Goal: Information Seeking & Learning: Learn about a topic

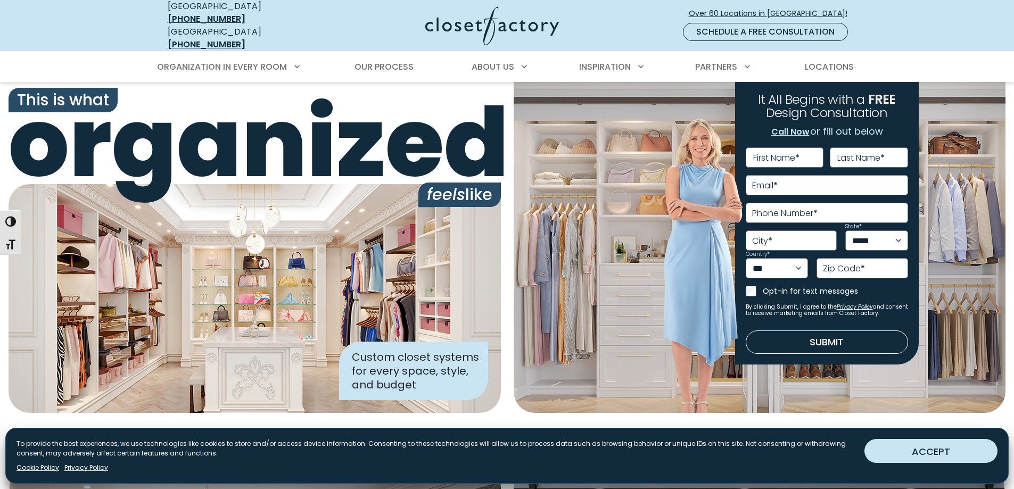
click at [903, 451] on button "ACCEPT" at bounding box center [930, 451] width 133 height 24
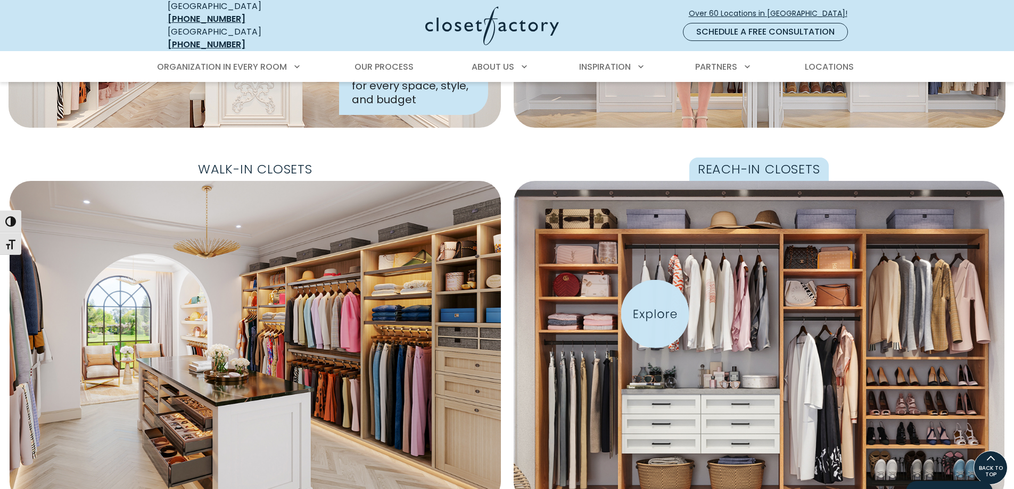
scroll to position [266, 0]
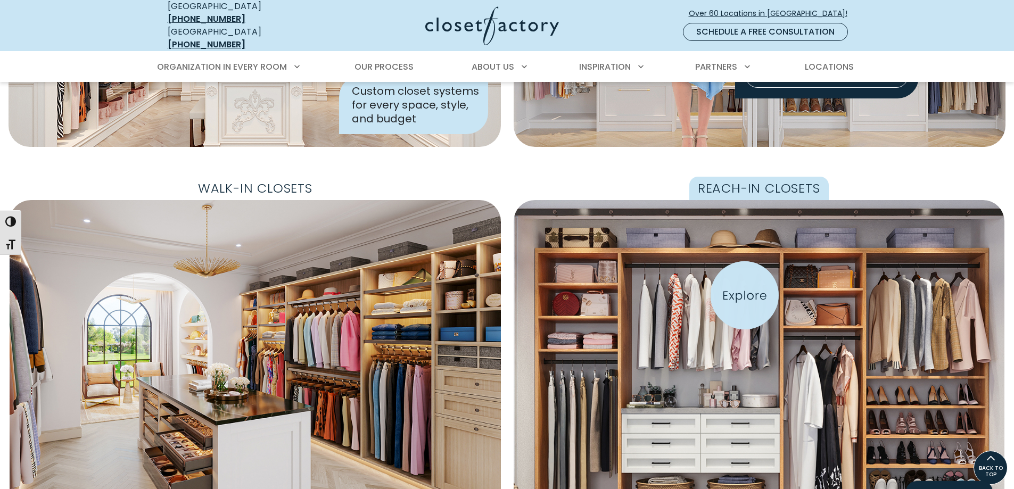
click at [745, 295] on img "Featured Images" at bounding box center [759, 361] width 540 height 355
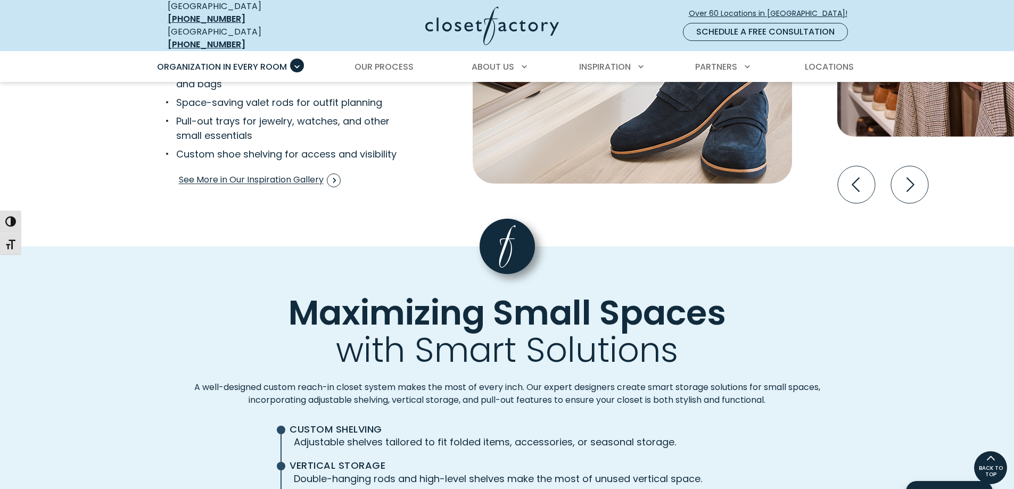
scroll to position [2057, 0]
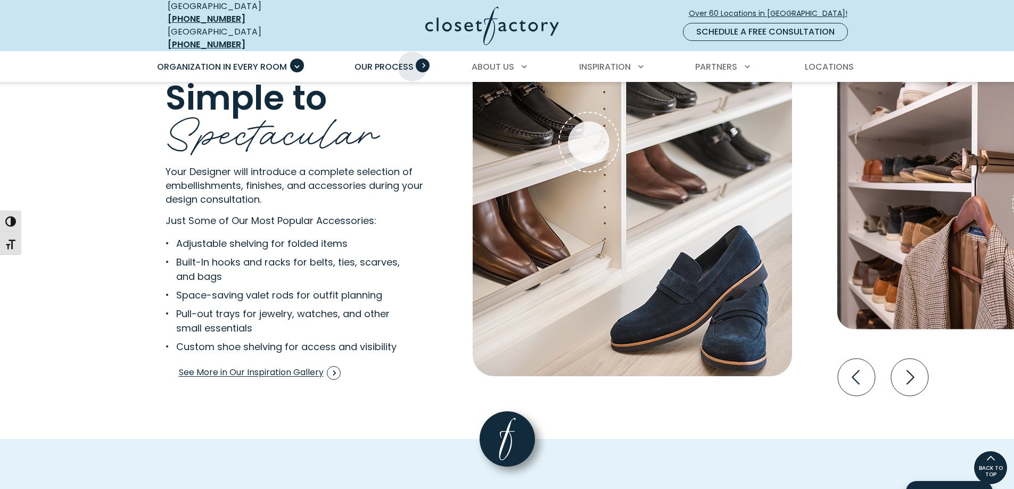
click at [413, 61] on span "Our Process" at bounding box center [384, 67] width 59 height 12
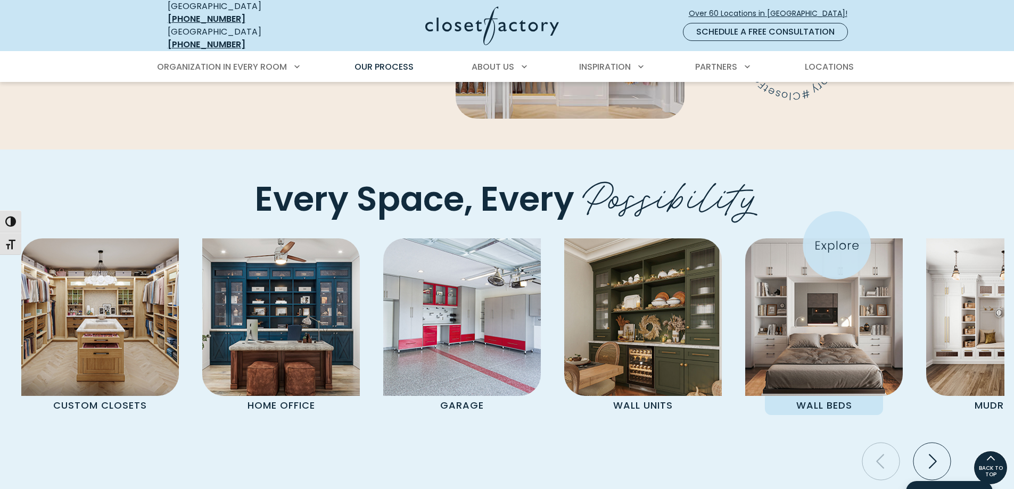
scroll to position [2105, 0]
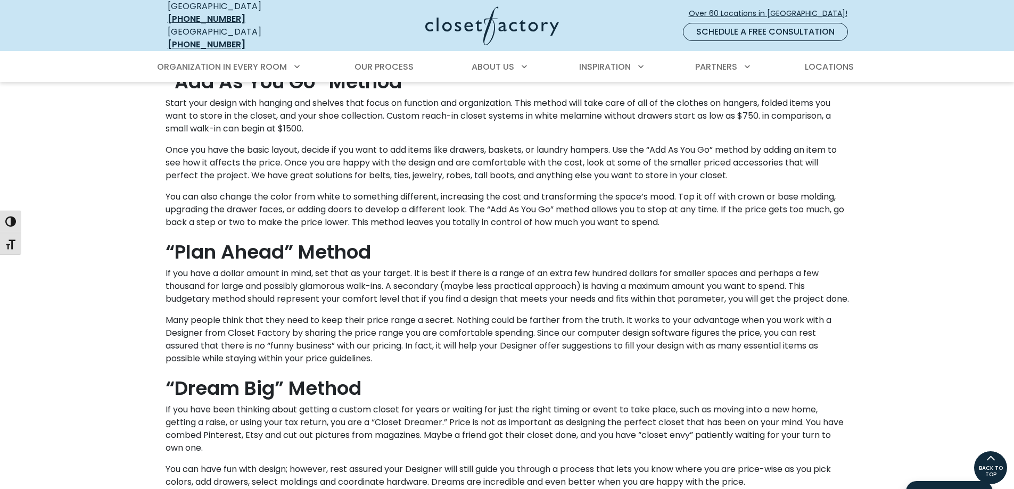
scroll to position [745, 0]
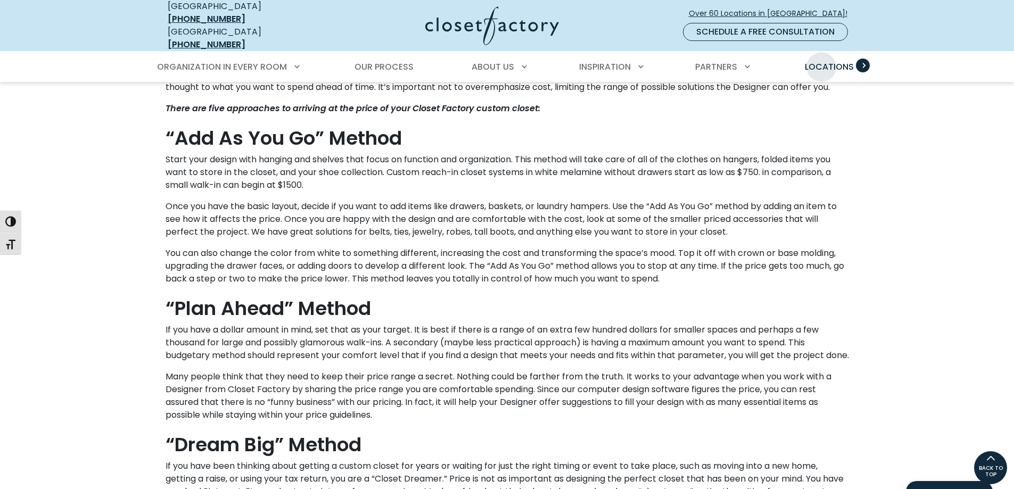
click at [821, 61] on span "Locations" at bounding box center [829, 67] width 49 height 12
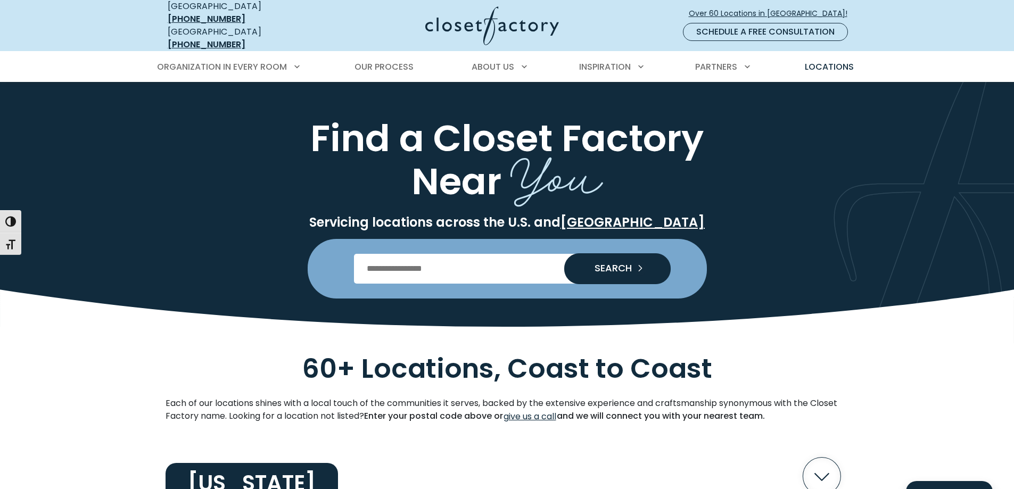
click at [438, 265] on input "Enter Postal Code" at bounding box center [507, 269] width 306 height 30
type input "*****"
click at [610, 263] on span "SEARCH" at bounding box center [609, 268] width 46 height 10
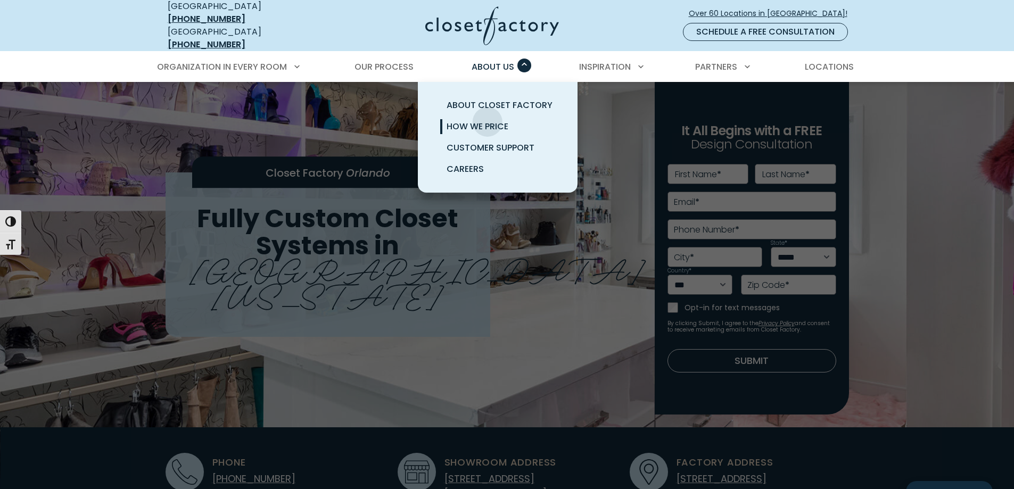
click at [487, 120] on span "How We Price" at bounding box center [478, 126] width 62 height 12
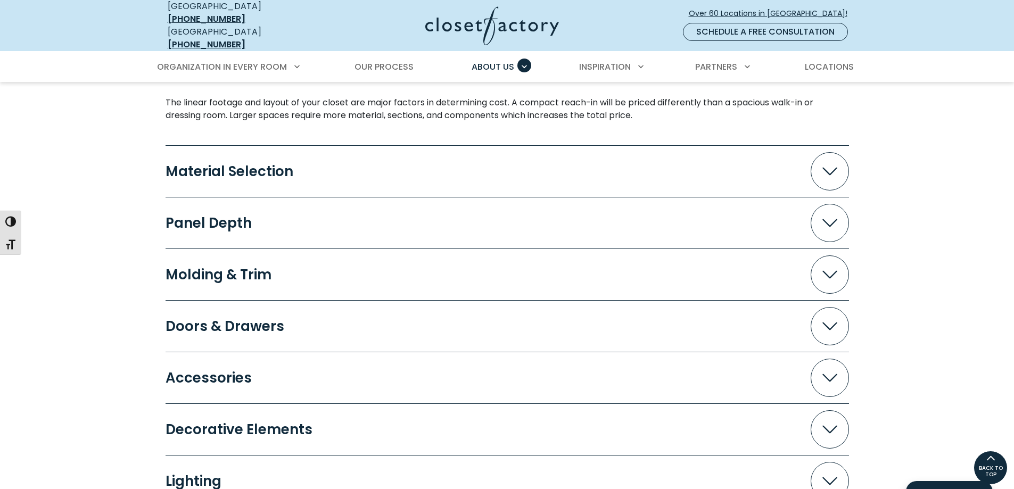
scroll to position [1035, 0]
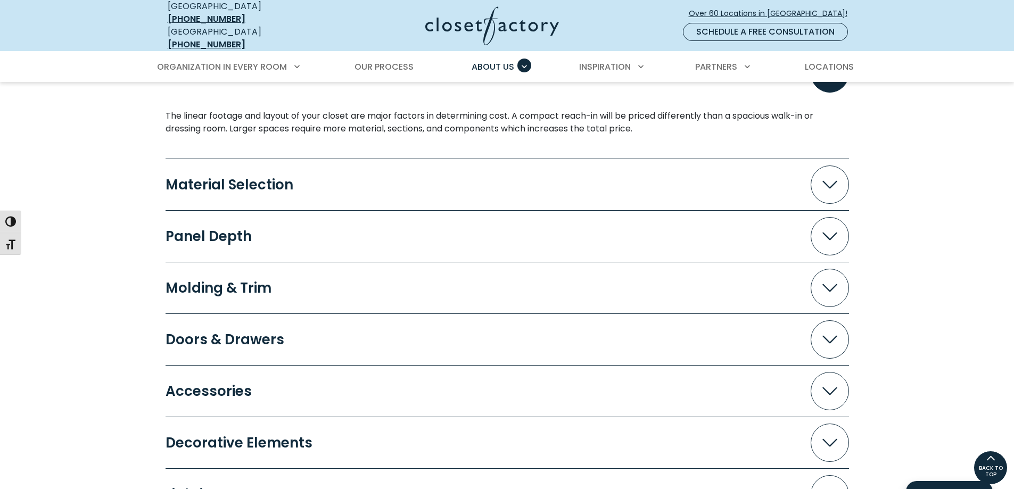
click at [837, 168] on span "Accordion" at bounding box center [830, 185] width 38 height 38
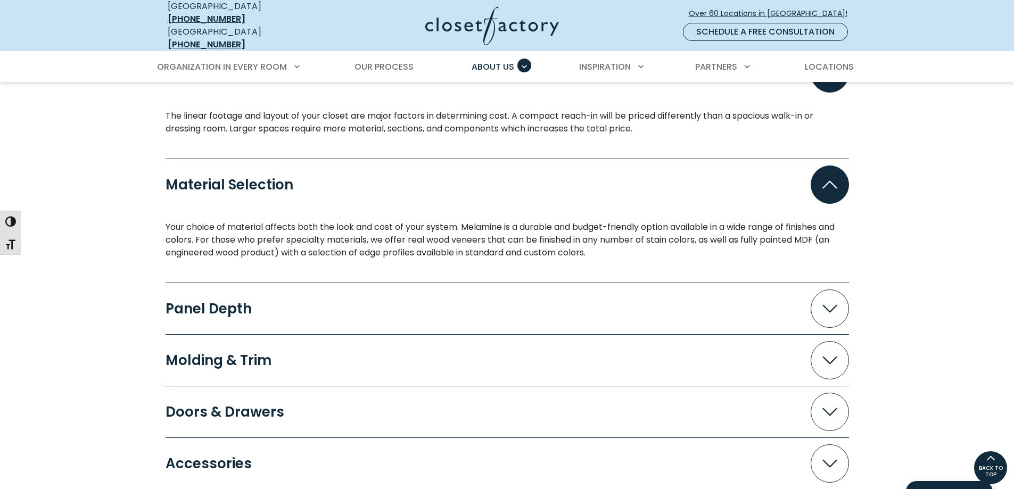
click at [837, 168] on span "Accordion" at bounding box center [830, 185] width 38 height 38
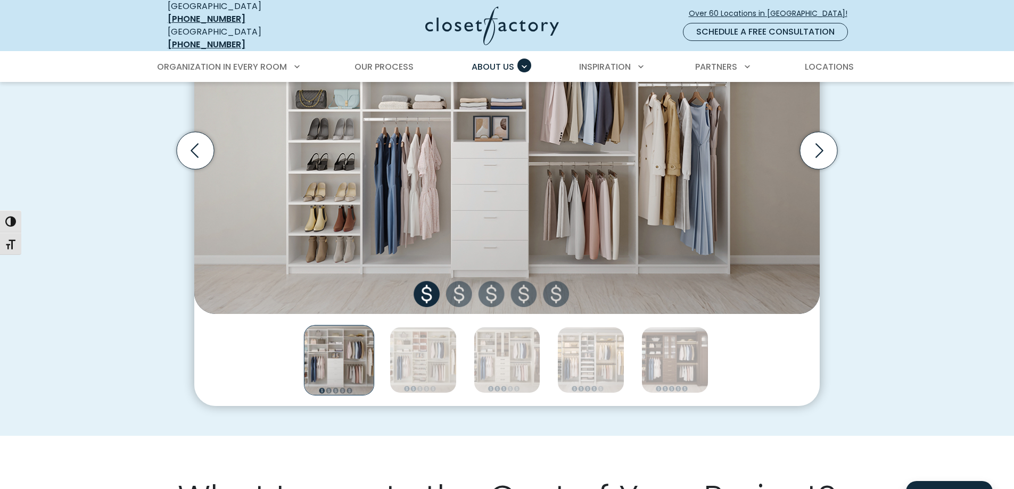
scroll to position [479, 0]
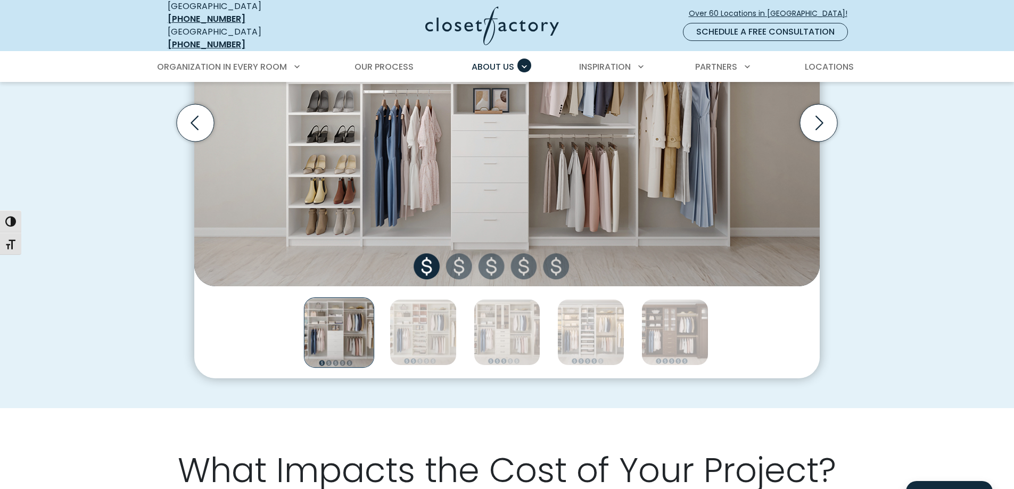
click at [463, 261] on img "Thumbnail Gallery" at bounding box center [506, 123] width 625 height 326
click at [464, 262] on img "Thumbnail Gallery" at bounding box center [506, 123] width 625 height 326
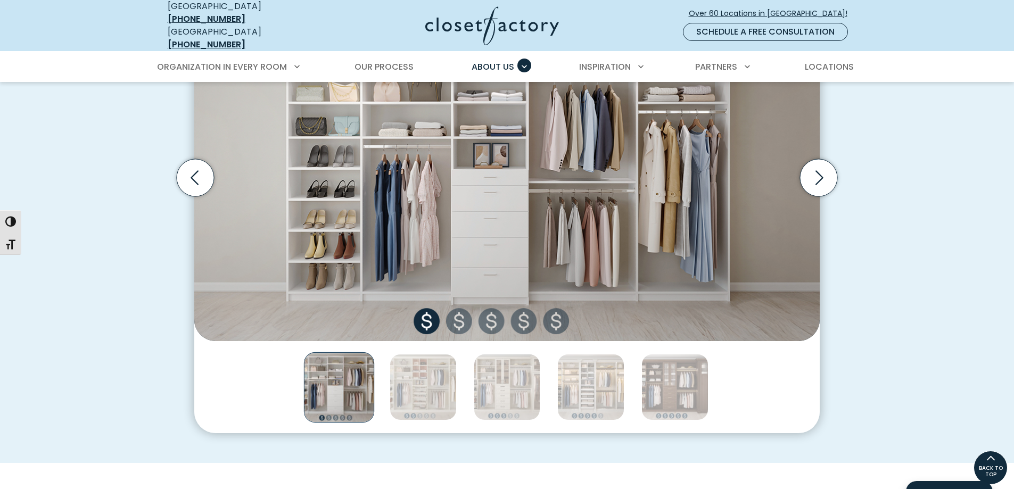
scroll to position [373, 0]
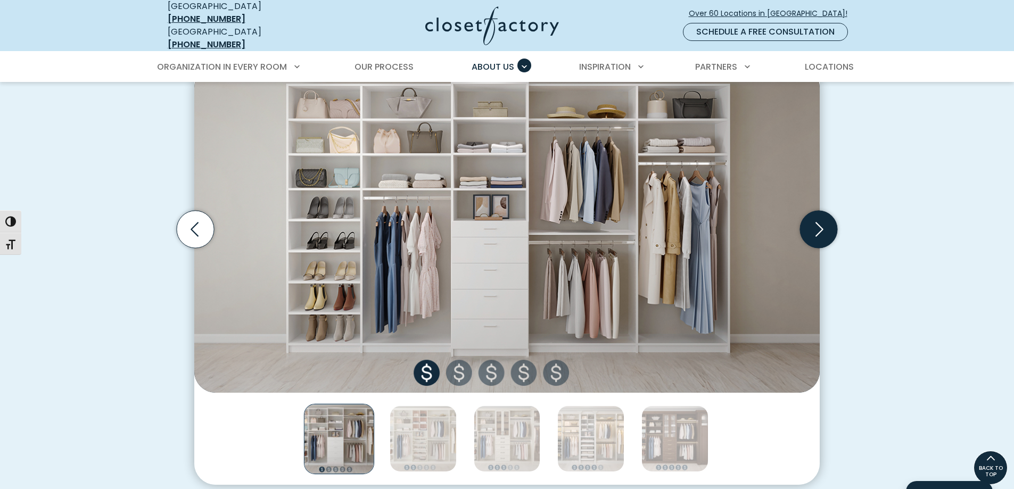
click at [819, 223] on icon "Next slide" at bounding box center [818, 229] width 37 height 37
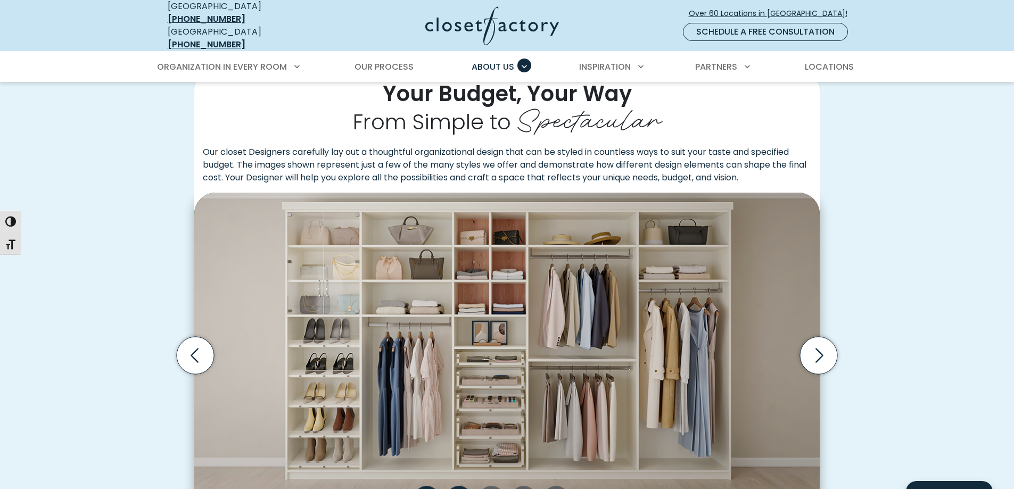
scroll to position [213, 0]
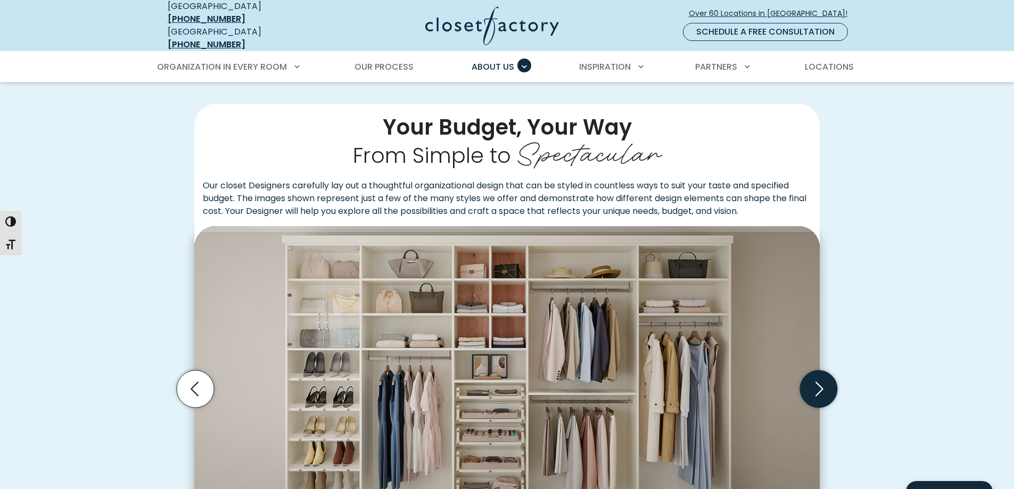
click at [820, 377] on icon "Next slide" at bounding box center [818, 388] width 37 height 37
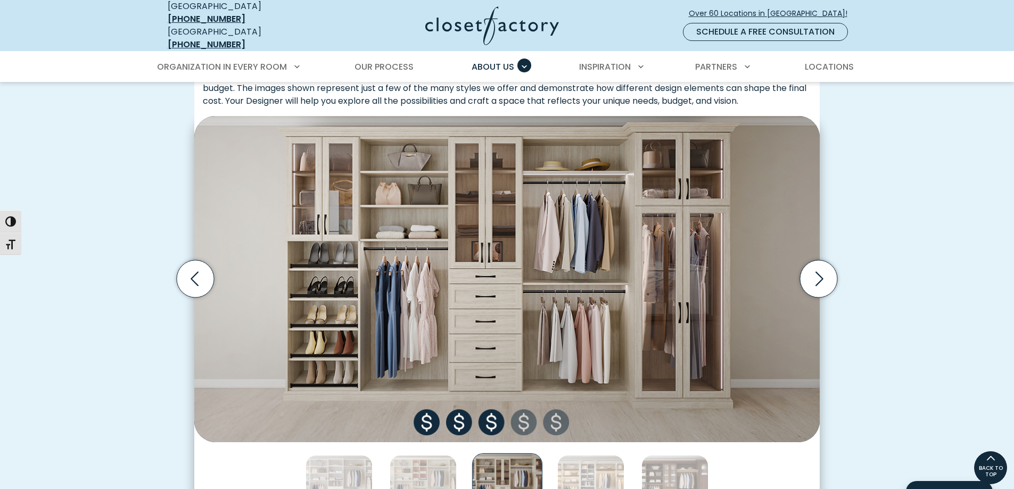
scroll to position [319, 0]
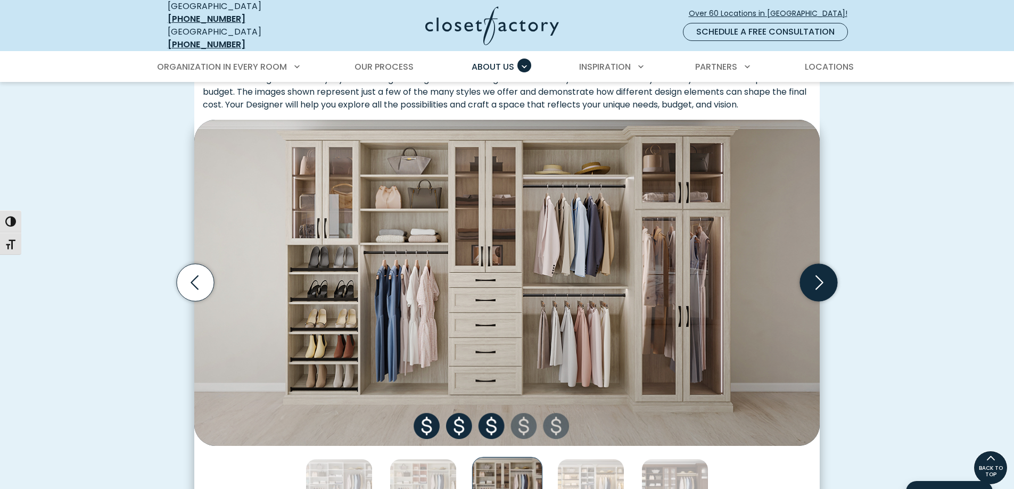
click at [824, 278] on icon "Next slide" at bounding box center [818, 282] width 37 height 37
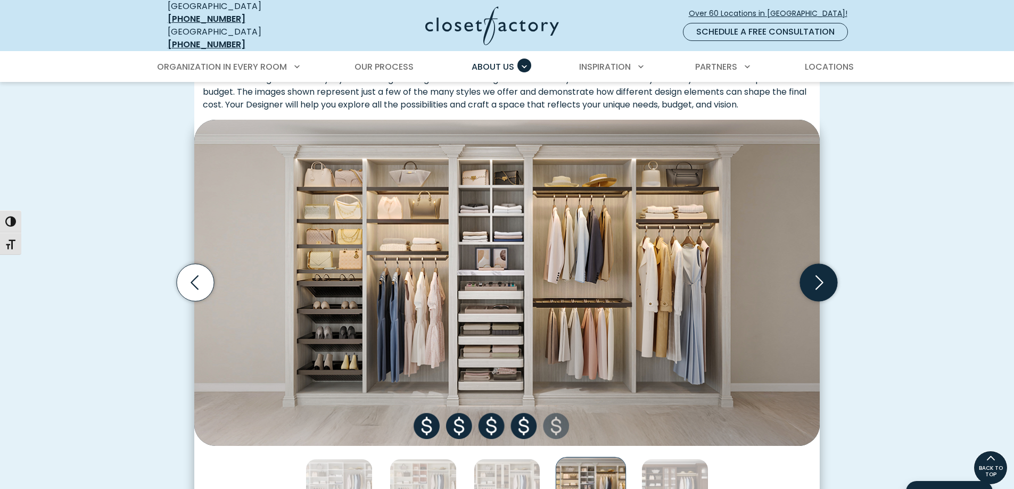
click at [824, 278] on icon "Next slide" at bounding box center [818, 282] width 37 height 37
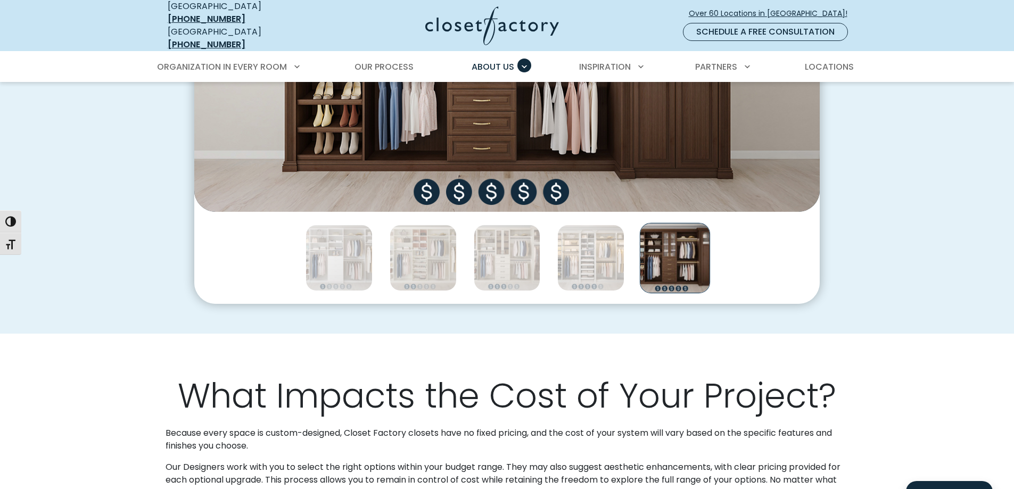
scroll to position [639, 0]
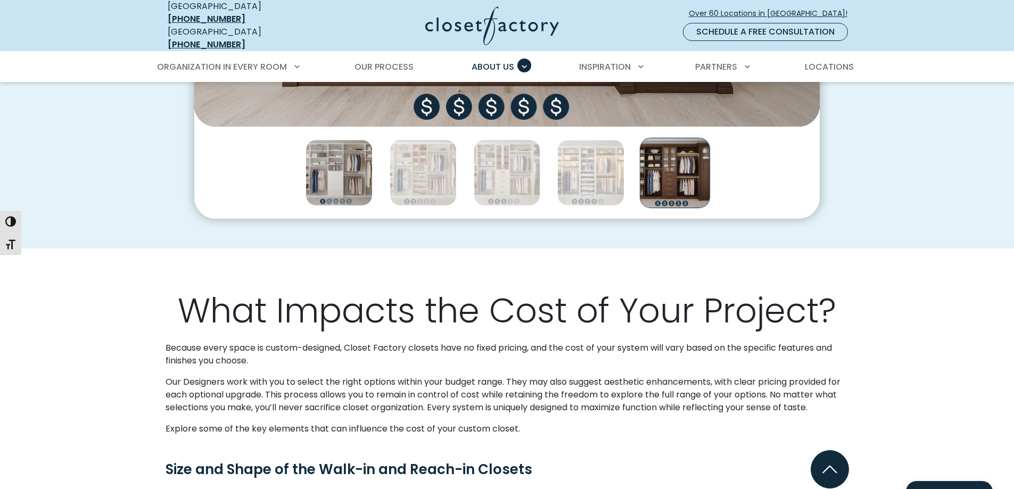
click at [330, 179] on img "Thumbnail Gallery" at bounding box center [339, 172] width 67 height 67
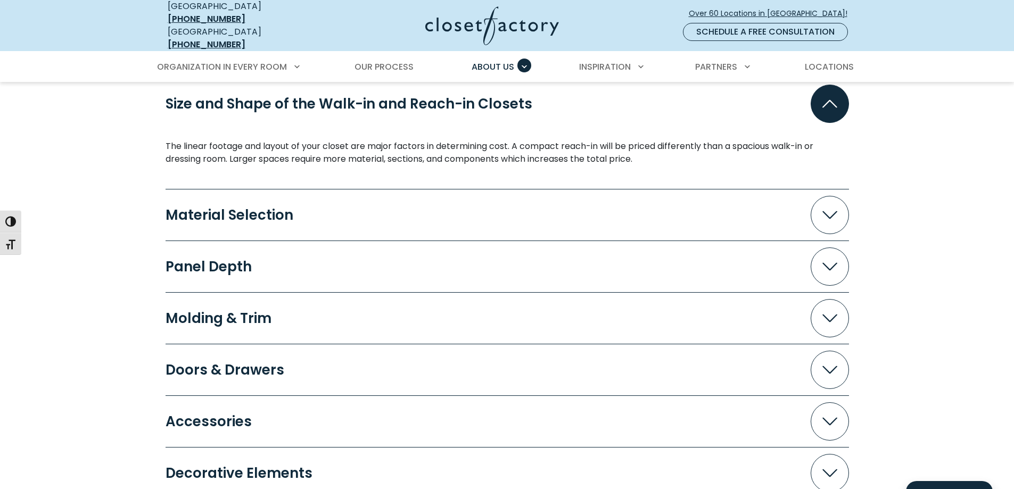
scroll to position [1011, 0]
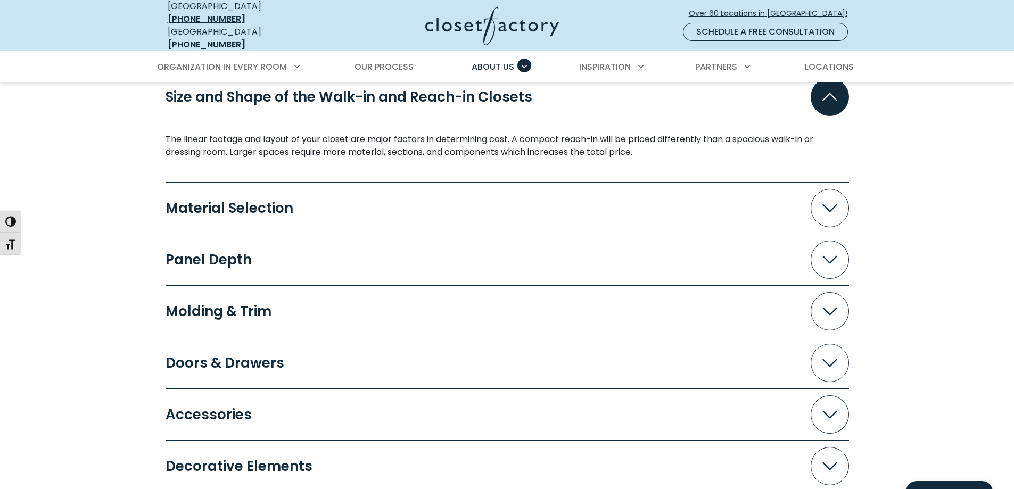
click at [240, 204] on div "Material Selection" at bounding box center [234, 208] width 136 height 14
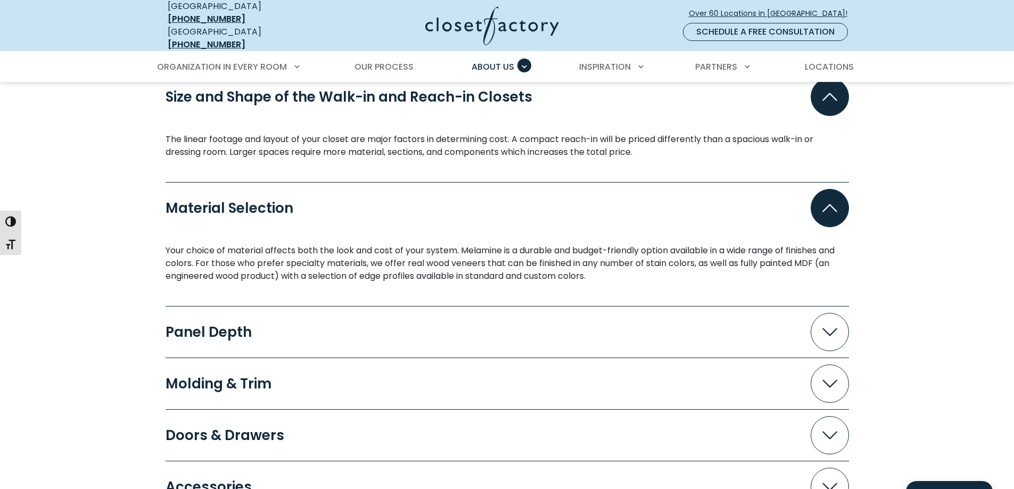
click at [240, 204] on div "Material Selection" at bounding box center [234, 208] width 136 height 14
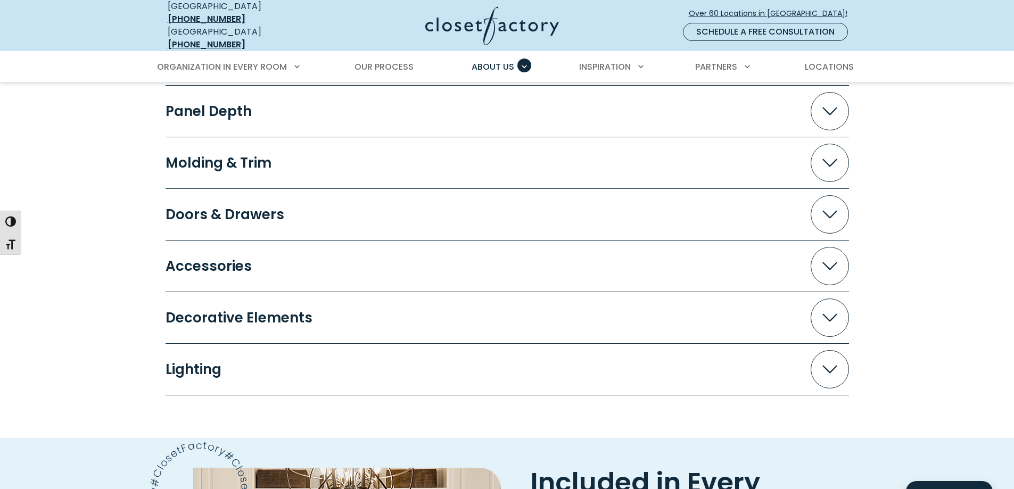
scroll to position [1171, 0]
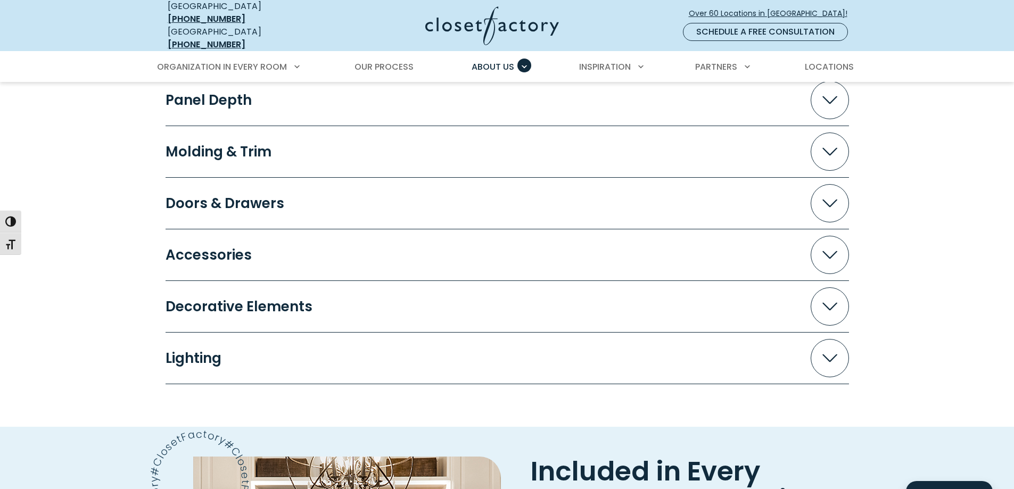
click at [235, 248] on div "Accessories" at bounding box center [213, 255] width 95 height 14
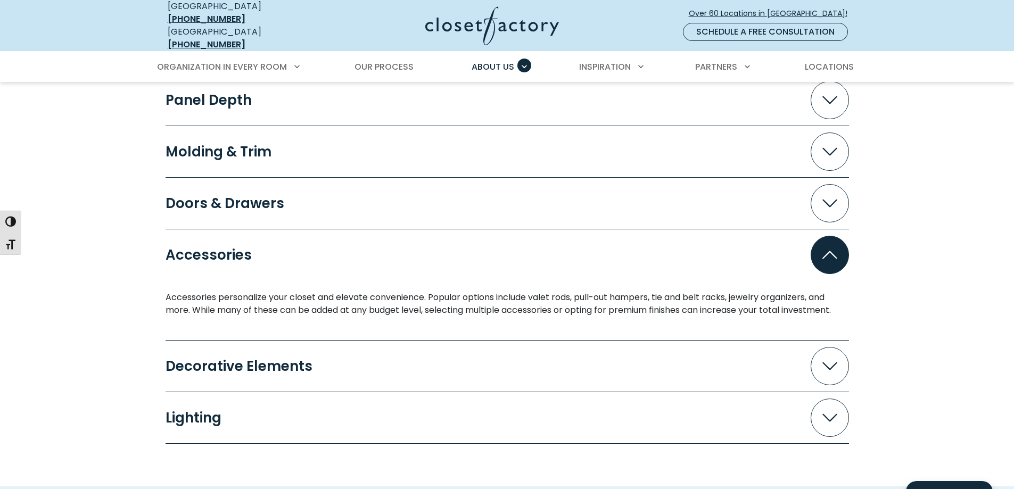
click at [235, 248] on div "Accessories" at bounding box center [213, 255] width 95 height 14
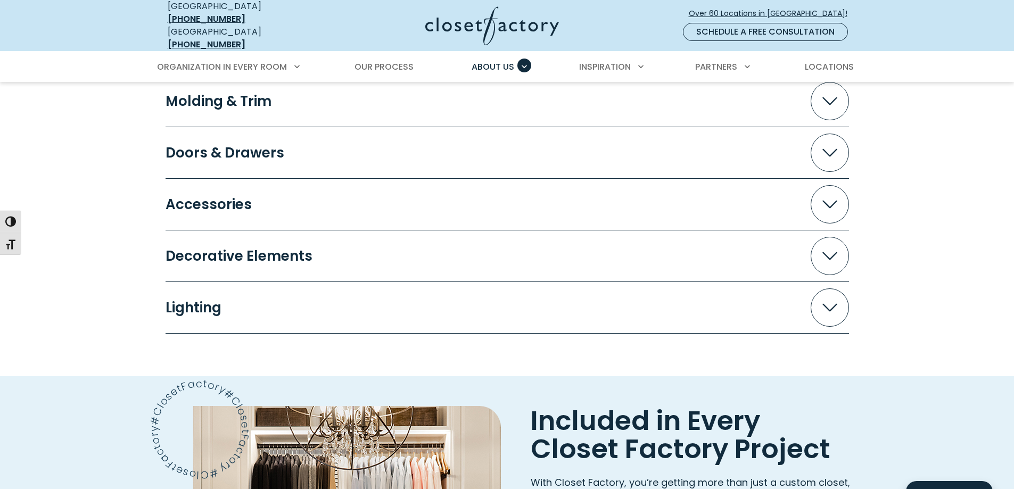
scroll to position [1384, 0]
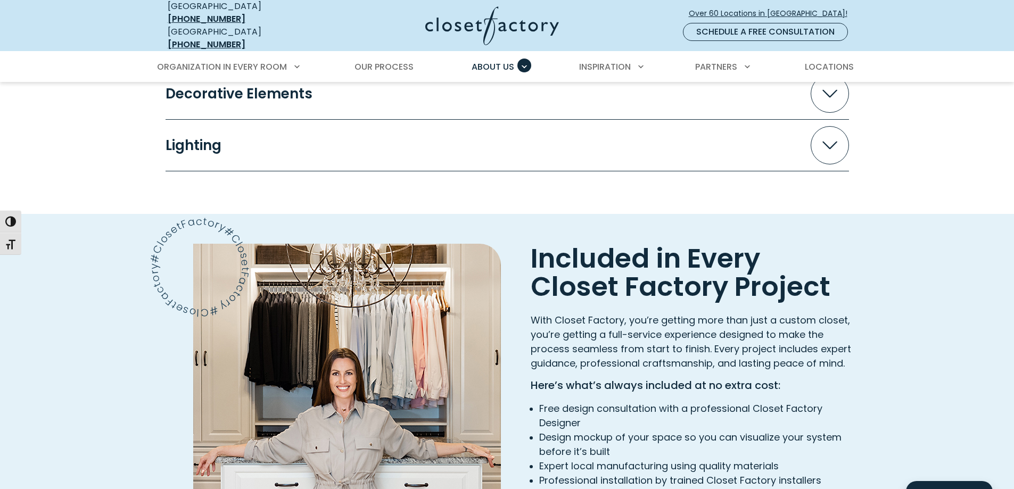
click at [271, 129] on button "Lighting" at bounding box center [508, 145] width 684 height 38
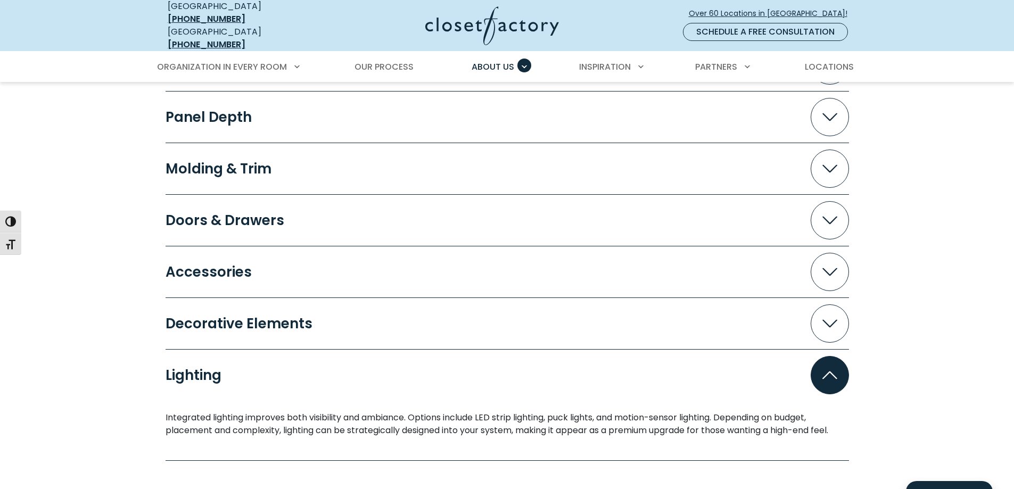
scroll to position [1171, 0]
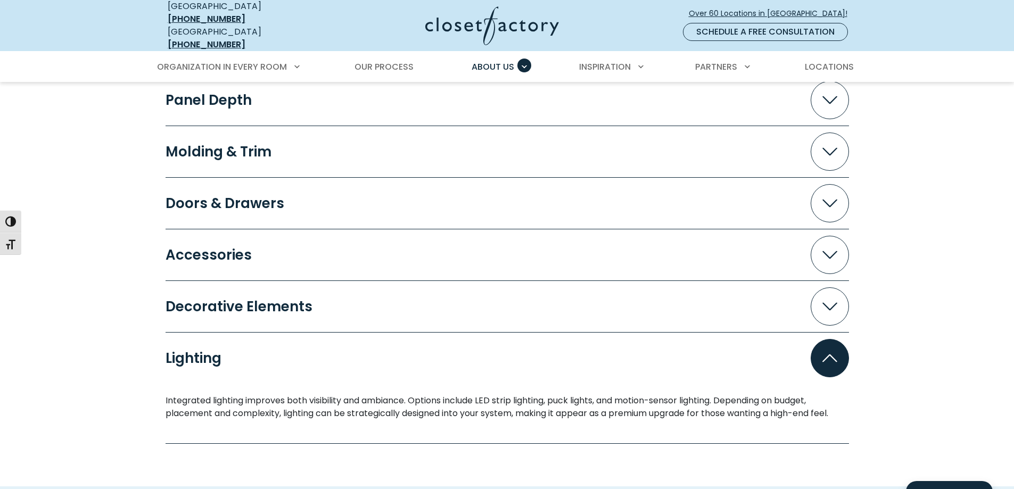
click at [232, 339] on button "Lighting" at bounding box center [508, 358] width 684 height 38
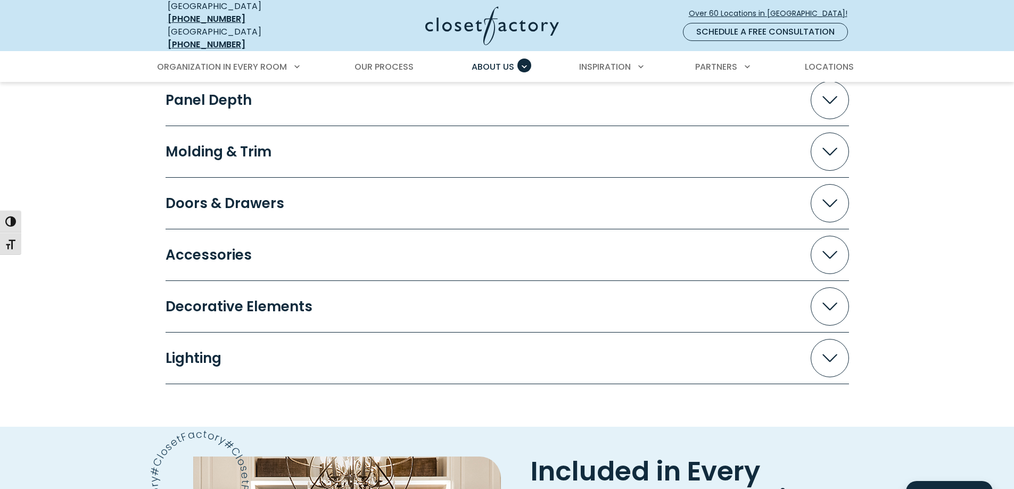
click at [240, 333] on div "Lighting Integrated lighting improves both visibility and ambiance. Options inc…" at bounding box center [508, 359] width 684 height 52
click at [237, 339] on button "Lighting" at bounding box center [508, 358] width 684 height 38
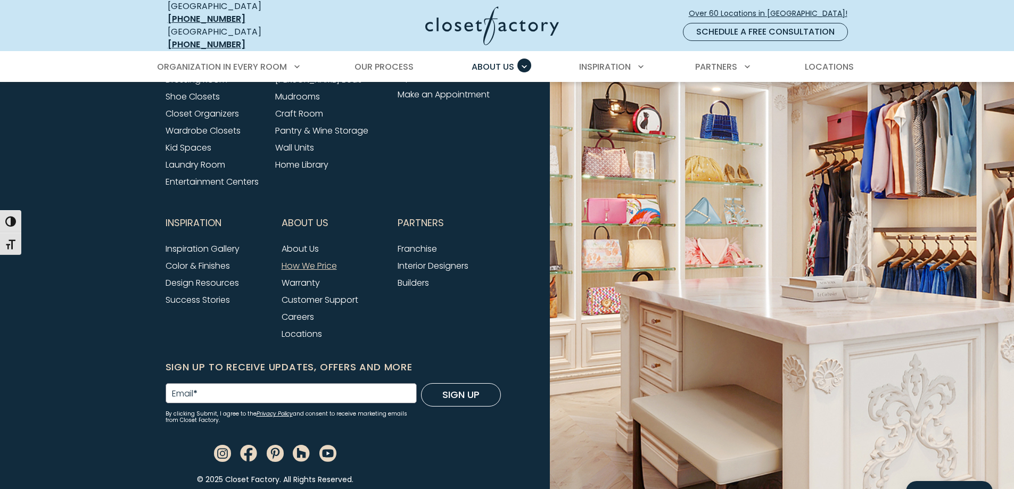
scroll to position [2372, 0]
